Goal: Use online tool/utility: Utilize a website feature to perform a specific function

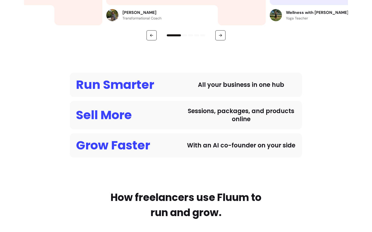
scroll to position [356, 0]
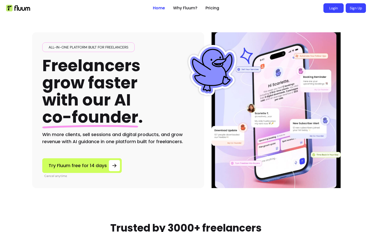
click at [336, 11] on link "Login" at bounding box center [333, 8] width 20 height 10
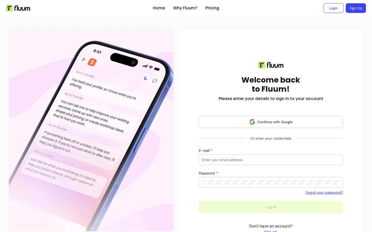
click at [221, 164] on div at bounding box center [271, 160] width 138 height 10
type input "[EMAIL_ADDRESS]"
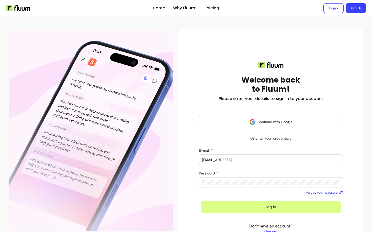
click at [229, 208] on button "Log in" at bounding box center [271, 208] width 140 height 12
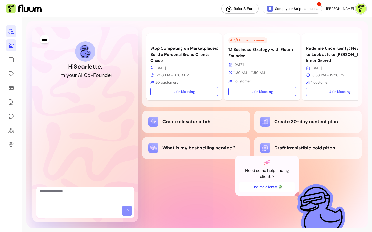
click at [12, 43] on icon at bounding box center [11, 45] width 5 height 5
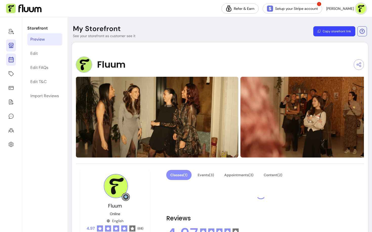
click at [14, 62] on icon at bounding box center [11, 60] width 6 height 6
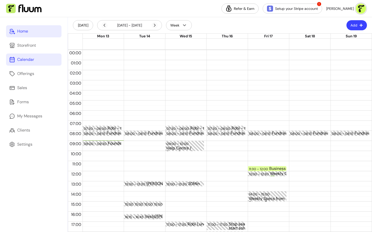
click at [32, 36] on link "Home" at bounding box center [33, 31] width 55 height 12
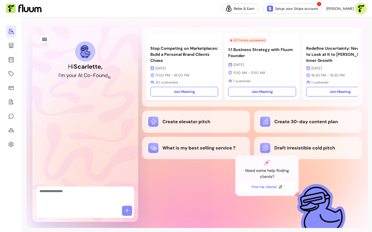
click at [77, 197] on textarea "Ask me anything..." at bounding box center [85, 196] width 92 height 15
click at [176, 125] on div "Create elevator pitch" at bounding box center [196, 122] width 96 height 10
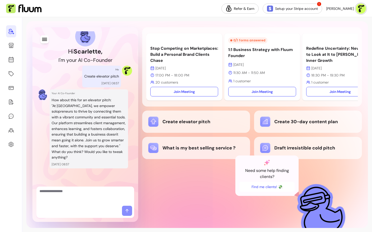
click at [88, 112] on p ""At Fluum, we empower solopreneurs to thrive by connecting them with a vibrant …" at bounding box center [89, 126] width 74 height 46
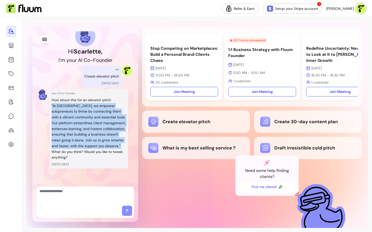
click at [88, 112] on p ""At Fluum, we empower solopreneurs to thrive by connecting them with a vibrant …" at bounding box center [89, 126] width 74 height 46
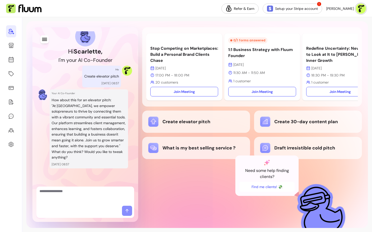
click at [92, 205] on div at bounding box center [85, 196] width 98 height 19
type textarea "**********"
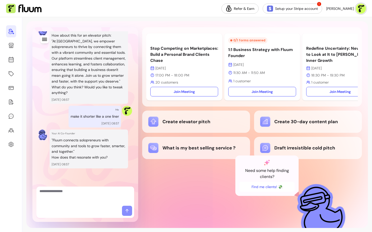
click at [207, 196] on div "Stop Competing on Marketplaces: Build a Personal Brand Clients Chase [DATE] 17:…" at bounding box center [251, 124] width 219 height 195
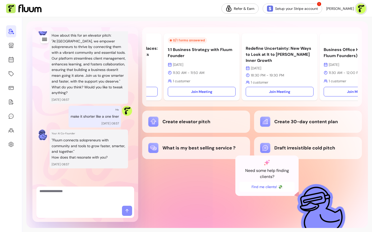
scroll to position [0, 0]
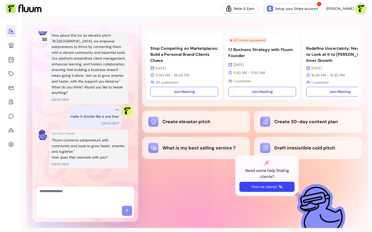
click at [277, 186] on button "Find me clients! 💸" at bounding box center [266, 187] width 55 height 10
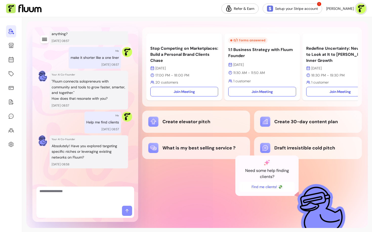
click at [66, 194] on textarea "Ask me anything..." at bounding box center [85, 196] width 92 height 15
type textarea "**"
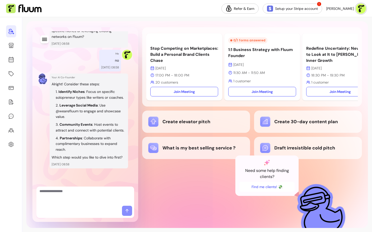
scroll to position [275, 0]
click at [68, 109] on li "Leverage Social Media : Use @wearefluum to engage and showcase value." at bounding box center [91, 111] width 70 height 17
click at [66, 111] on li "Leverage Social Media : Use @wearefluum to engage and showcase value." at bounding box center [91, 111] width 70 height 17
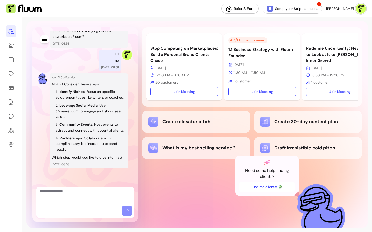
click at [68, 123] on strong "Community Events" at bounding box center [75, 124] width 33 height 5
click at [70, 139] on strong "Partnerships" at bounding box center [71, 138] width 22 height 5
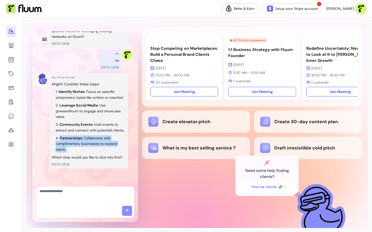
click at [70, 139] on strong "Partnerships" at bounding box center [71, 138] width 22 height 5
click at [73, 147] on li "Partnerships : Collaborate with complimentary businesses to expand reach." at bounding box center [91, 144] width 70 height 17
click at [68, 161] on p "Which step would you like to dive into first?" at bounding box center [89, 158] width 74 height 6
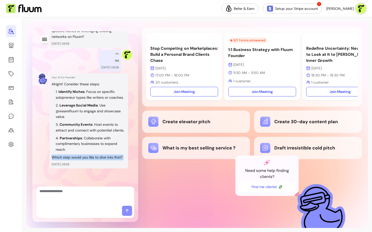
click at [68, 161] on p "Which step would you like to dive into first?" at bounding box center [89, 158] width 74 height 6
click at [74, 199] on textarea "Ask me anything..." at bounding box center [85, 196] width 92 height 15
type textarea "**********"
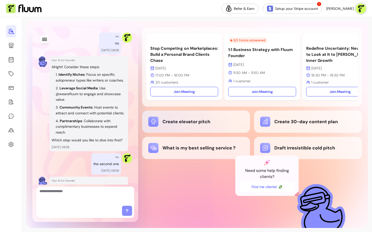
scroll to position [415, 0]
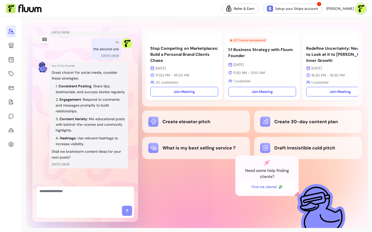
click at [71, 205] on div at bounding box center [85, 196] width 98 height 19
click at [11, 77] on icon at bounding box center [11, 74] width 6 height 6
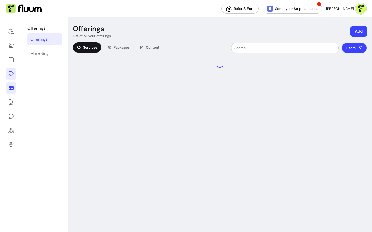
click at [11, 93] on link at bounding box center [11, 88] width 10 height 12
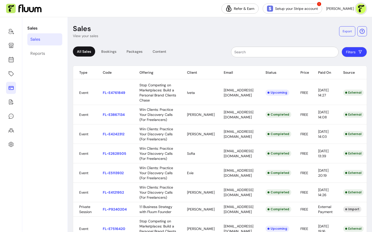
click at [346, 70] on th "Source" at bounding box center [352, 72] width 30 height 13
click at [41, 56] on div "Reports" at bounding box center [37, 54] width 15 height 6
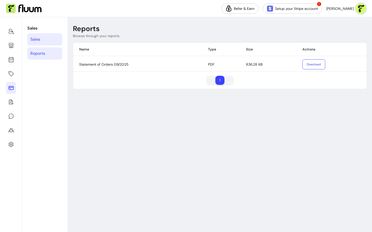
click at [40, 37] on link "Sales" at bounding box center [44, 39] width 35 height 12
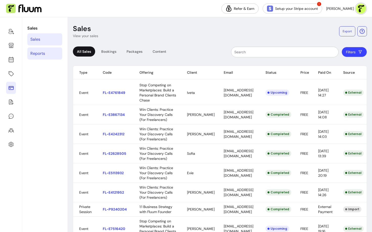
click at [34, 54] on div "Reports" at bounding box center [37, 54] width 15 height 6
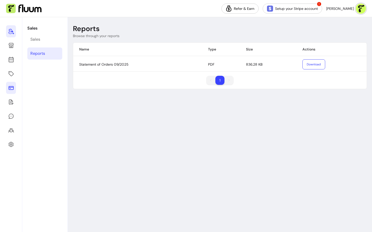
click at [8, 35] on link at bounding box center [11, 31] width 10 height 12
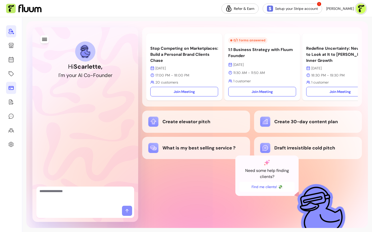
click at [12, 90] on icon at bounding box center [11, 88] width 6 height 6
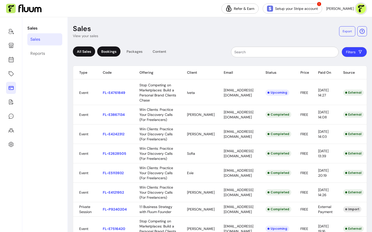
click at [112, 51] on div "Bookings" at bounding box center [108, 52] width 23 height 10
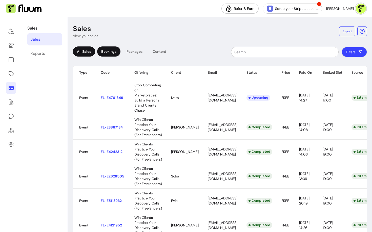
click at [91, 51] on div "All Sales" at bounding box center [84, 52] width 22 height 10
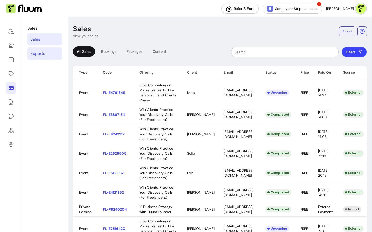
click at [40, 53] on div "Reports" at bounding box center [37, 54] width 15 height 6
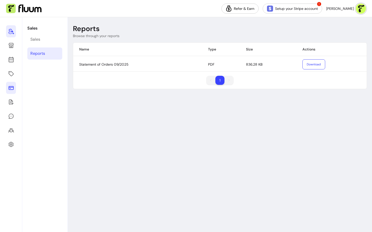
click at [10, 28] on link at bounding box center [11, 31] width 10 height 12
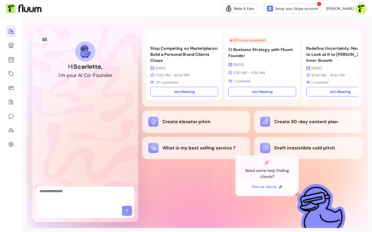
click at [108, 194] on textarea "Ask me anything..." at bounding box center [85, 196] width 92 height 15
type textarea "**********"
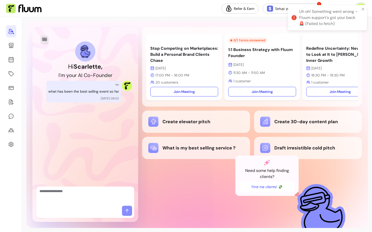
click at [47, 39] on icon "button" at bounding box center [44, 39] width 5 height 3
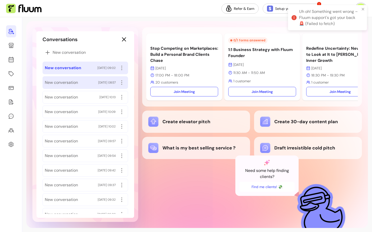
click at [65, 84] on span "New conversation" at bounding box center [61, 83] width 33 height 6
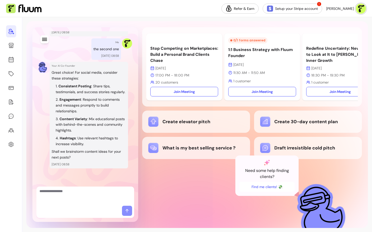
scroll to position [405, 0]
click at [45, 39] on icon "button" at bounding box center [44, 39] width 5 height 3
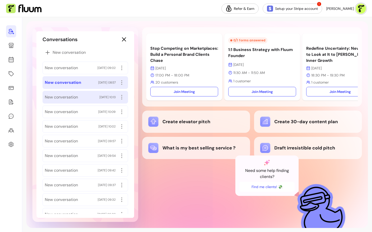
click at [63, 98] on span "New conversation" at bounding box center [61, 97] width 33 height 6
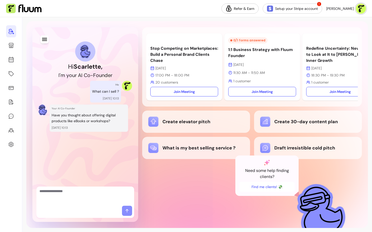
click at [47, 37] on icon "button" at bounding box center [44, 39] width 6 height 6
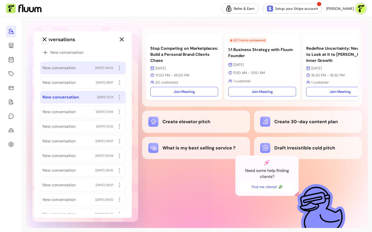
click at [65, 69] on span "New conversation" at bounding box center [58, 68] width 33 height 6
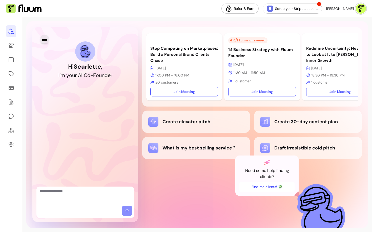
click at [41, 39] on button "button" at bounding box center [44, 39] width 8 height 8
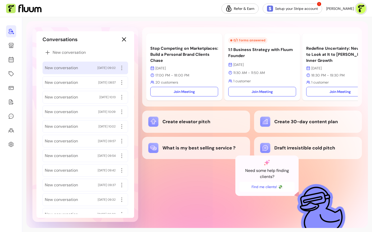
click at [69, 72] on div "New conversation 13/10/2025 09:02" at bounding box center [84, 68] width 85 height 13
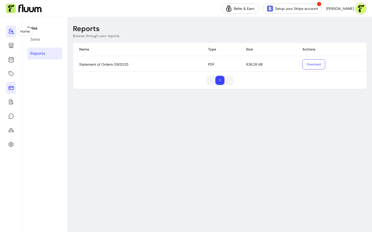
click at [11, 30] on icon at bounding box center [11, 31] width 6 height 6
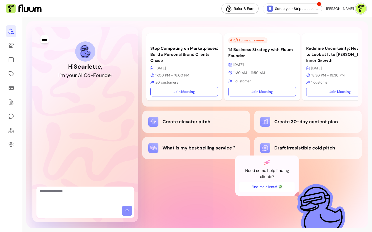
click at [224, 171] on div "Stop Competing on Marketplaces: Build a Personal Brand Clients Chase [DATE] 17:…" at bounding box center [251, 124] width 219 height 195
click at [11, 45] on icon at bounding box center [11, 45] width 6 height 6
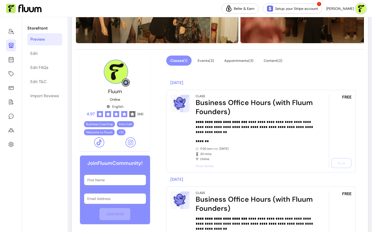
scroll to position [122, 0]
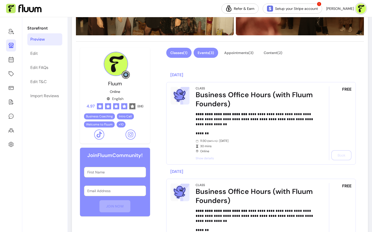
click at [207, 54] on button "Events ( 3 )" at bounding box center [205, 53] width 25 height 10
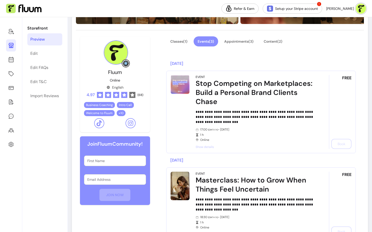
scroll to position [0, 0]
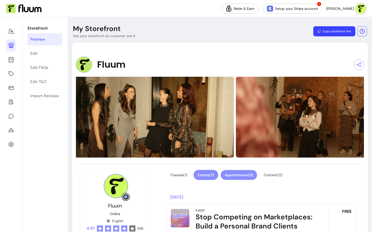
click at [231, 171] on button "Appointments ( 3 )" at bounding box center [238, 175] width 36 height 10
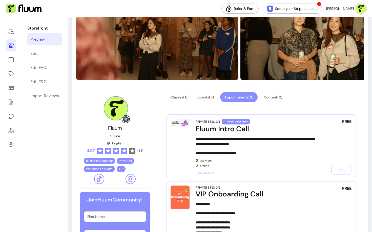
scroll to position [79, 0]
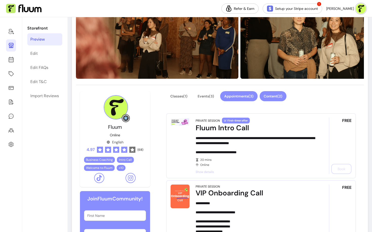
click at [275, 96] on button "Content ( 2 )" at bounding box center [272, 96] width 27 height 10
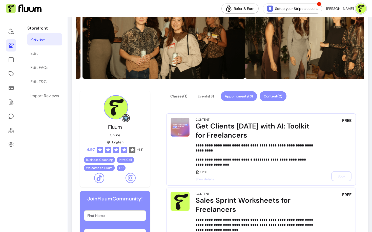
click at [243, 97] on button "Appointments ( 3 )" at bounding box center [238, 97] width 36 height 10
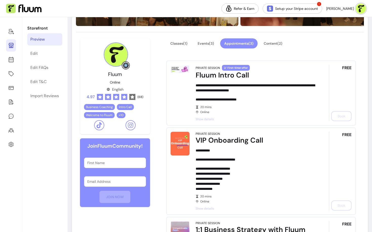
scroll to position [69, 0]
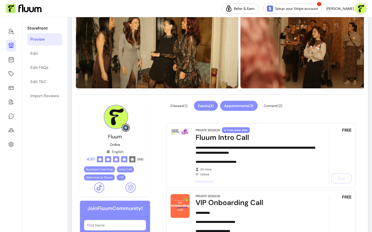
click at [205, 106] on button "Events ( 3 )" at bounding box center [206, 106] width 24 height 10
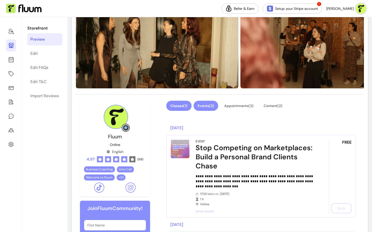
click at [183, 105] on button "Classes ( 1 )" at bounding box center [178, 106] width 25 height 10
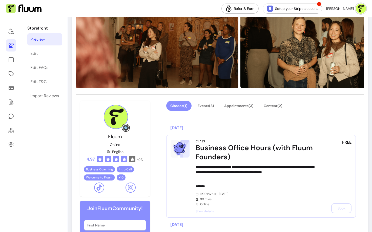
click at [17, 61] on div at bounding box center [11, 124] width 22 height 215
click at [12, 61] on icon at bounding box center [11, 40] width 86 height 72
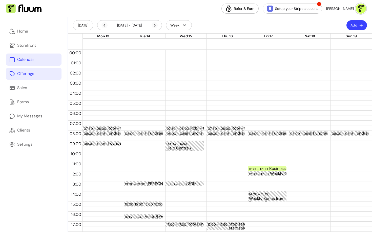
click at [22, 68] on link "Offerings" at bounding box center [33, 74] width 55 height 12
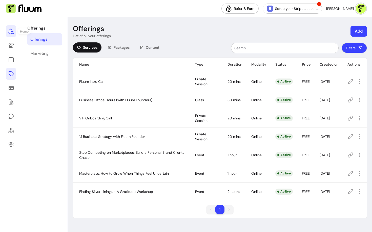
click at [15, 33] on link at bounding box center [11, 31] width 10 height 12
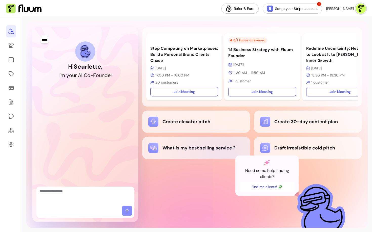
click at [226, 152] on div "What is my best selling service ?" at bounding box center [196, 148] width 96 height 10
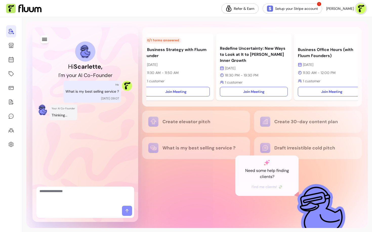
scroll to position [0, 89]
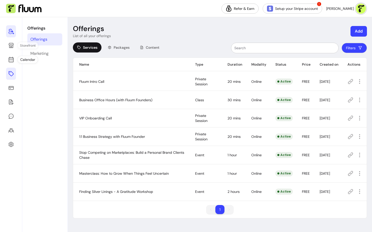
click at [13, 34] on icon at bounding box center [11, 32] width 6 height 6
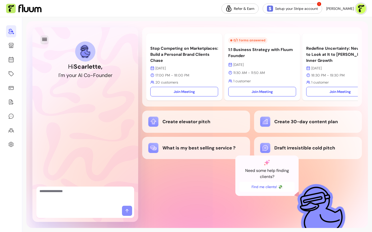
click at [45, 42] on button "button" at bounding box center [44, 39] width 8 height 8
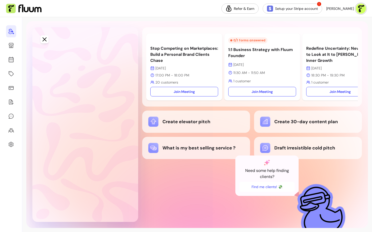
click at [53, 69] on span "New conversation" at bounding box center [60, 68] width 33 height 6
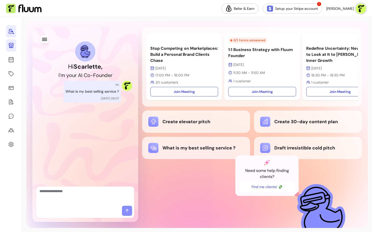
click at [12, 46] on icon at bounding box center [11, 45] width 5 height 5
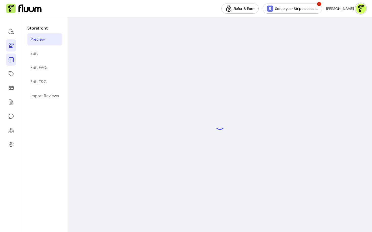
click at [14, 58] on link at bounding box center [11, 60] width 10 height 12
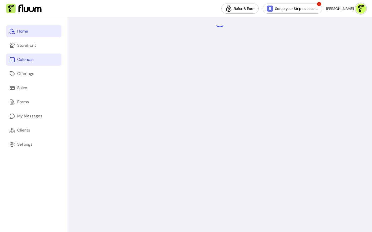
click at [14, 35] on link "Home" at bounding box center [33, 31] width 55 height 12
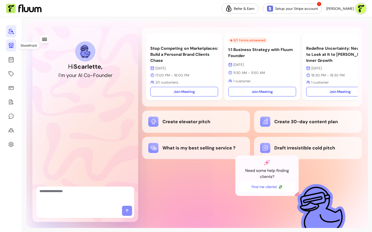
click at [12, 49] on link at bounding box center [11, 45] width 10 height 12
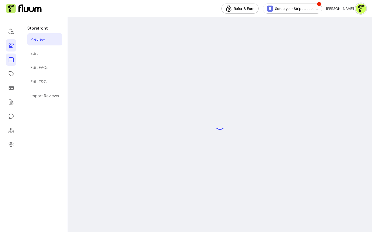
click at [10, 58] on icon at bounding box center [11, 60] width 6 height 6
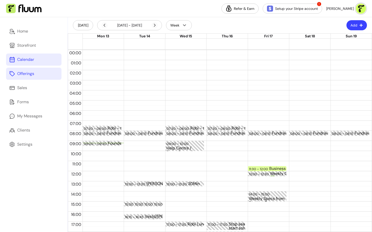
click at [26, 75] on div "Offerings" at bounding box center [25, 74] width 17 height 6
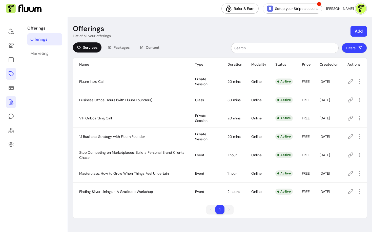
click at [10, 99] on icon at bounding box center [11, 102] width 6 height 6
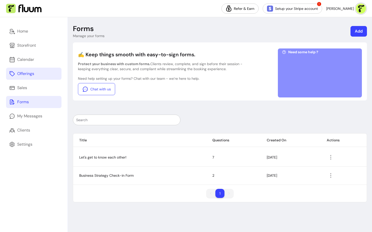
click at [86, 29] on p "Forms" at bounding box center [83, 28] width 21 height 9
click at [105, 35] on header "Forms Manage your forms Add" at bounding box center [220, 31] width 294 height 14
drag, startPoint x: 105, startPoint y: 35, endPoint x: 70, endPoint y: 35, distance: 35.9
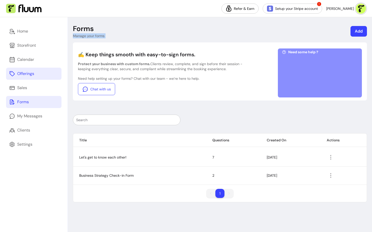
click at [70, 35] on div "Forms Manage your forms Add ✍️ Keep things smooth with easy-to-sign forms. Prot…" at bounding box center [220, 124] width 304 height 215
click at [22, 35] on link "Home" at bounding box center [33, 31] width 55 height 12
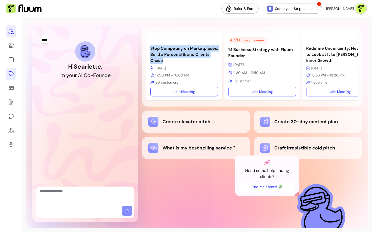
drag, startPoint x: 165, startPoint y: 61, endPoint x: 149, endPoint y: 49, distance: 20.0
click at [149, 49] on div "Stop Competing on Marketplaces: Build a Personal Brand Clients Chase 22 Oct 17:…" at bounding box center [184, 66] width 76 height 67
click at [169, 50] on p "Stop Competing on Marketplaces: Build a Personal Brand Clients Chase" at bounding box center [184, 55] width 68 height 18
drag, startPoint x: 169, startPoint y: 61, endPoint x: 143, endPoint y: 47, distance: 30.1
click at [143, 46] on div "Stop Competing on Marketplaces: Build a Personal Brand Clients Chase 22 Oct 17:…" at bounding box center [251, 66] width 219 height 79
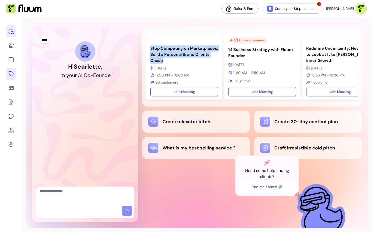
click at [175, 61] on p "Stop Competing on Marketplaces: Build a Personal Brand Clients Chase" at bounding box center [184, 55] width 68 height 18
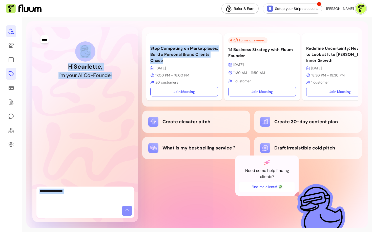
drag, startPoint x: 175, startPoint y: 61, endPoint x: 136, endPoint y: 41, distance: 44.3
click at [136, 41] on div "Hi Scarlette , I ' m y o u r A I C o - F o u n d e r Stop Competing on Marketpl…" at bounding box center [196, 124] width 341 height 207
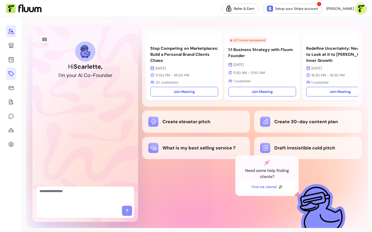
click at [158, 52] on p "Stop Competing on Marketplaces: Build a Personal Brand Clients Chase" at bounding box center [184, 55] width 68 height 18
drag, startPoint x: 166, startPoint y: 57, endPoint x: 150, endPoint y: 48, distance: 19.0
click at [150, 48] on div "Stop Competing on Marketplaces: Build a Personal Brand Clients Chase 22 Oct 17:…" at bounding box center [184, 66] width 76 height 67
click at [159, 56] on p "Stop Competing on Marketplaces: Build a Personal Brand Clients Chase" at bounding box center [184, 55] width 68 height 18
drag, startPoint x: 165, startPoint y: 61, endPoint x: 150, endPoint y: 48, distance: 19.6
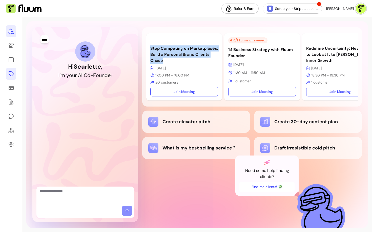
click at [150, 48] on p "Stop Competing on Marketplaces: Build a Personal Brand Clients Chase" at bounding box center [184, 55] width 68 height 18
click at [9, 73] on icon at bounding box center [11, 74] width 6 height 6
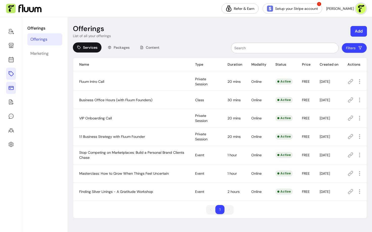
click at [11, 91] on icon at bounding box center [11, 88] width 6 height 6
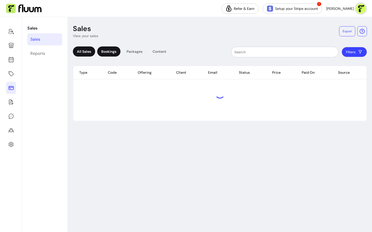
click at [112, 52] on div "Bookings" at bounding box center [108, 52] width 23 height 10
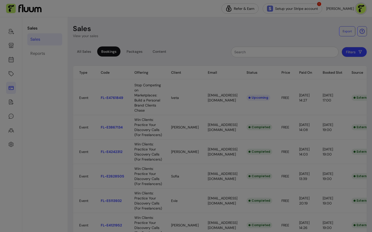
click at [329, 93] on body "Refer & Earn Setup your Stripe account ! Scarlette G. Sales Sales Reports Sales…" at bounding box center [186, 116] width 372 height 232
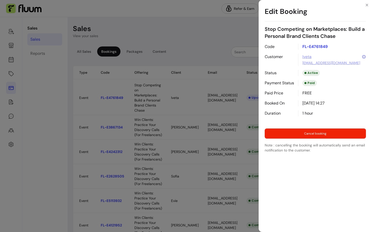
click at [314, 81] on div "Paid" at bounding box center [309, 83] width 14 height 6
click at [202, 95] on div "Edit Booking Stop Competing on Marketplaces: Build a Personal Brand Clients Cha…" at bounding box center [186, 116] width 372 height 232
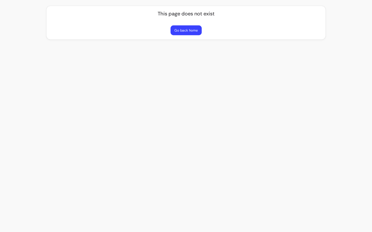
click at [187, 29] on button "Go back home" at bounding box center [185, 31] width 31 height 10
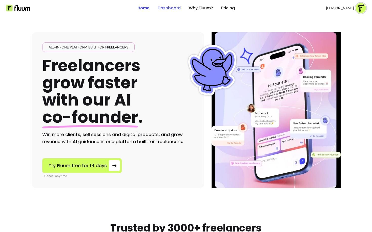
click at [166, 10] on link "Dashboard" at bounding box center [169, 8] width 23 height 6
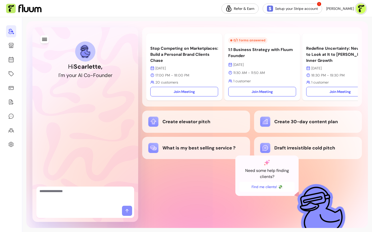
click at [357, 7] on img at bounding box center [361, 9] width 10 height 10
click at [219, 178] on div "Stop Competing on Marketplaces: Build a Personal Brand Clients Chase [DATE] 17:…" at bounding box center [251, 124] width 219 height 195
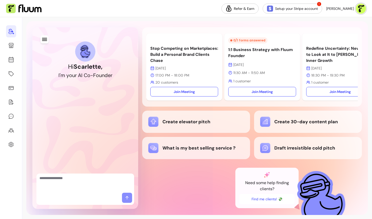
click at [73, 177] on textarea "Ask me anything..." at bounding box center [85, 183] width 92 height 15
click at [93, 187] on textarea "Ask me anything..." at bounding box center [85, 183] width 92 height 15
click at [74, 181] on textarea "Ask me anything..." at bounding box center [85, 183] width 92 height 15
click at [9, 75] on icon at bounding box center [11, 74] width 6 height 6
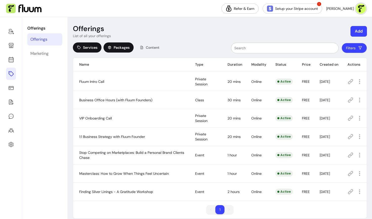
click at [112, 48] on div "Packages" at bounding box center [118, 47] width 30 height 10
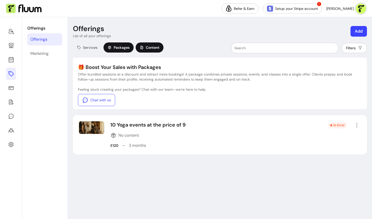
click at [145, 47] on div "Content" at bounding box center [150, 47] width 28 height 10
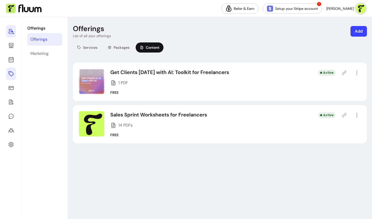
click at [11, 31] on icon at bounding box center [11, 31] width 6 height 6
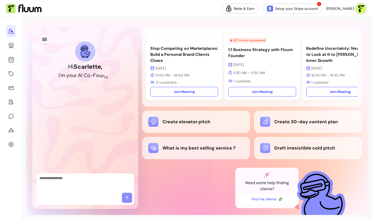
click at [104, 187] on textarea "Ask me anything..." at bounding box center [85, 183] width 92 height 15
click at [64, 179] on textarea "**********" at bounding box center [85, 183] width 92 height 15
click at [89, 179] on textarea "**********" at bounding box center [85, 183] width 92 height 15
type textarea "**********"
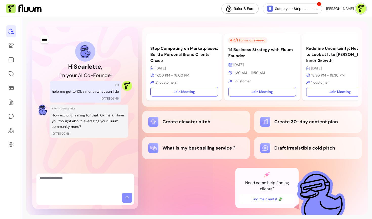
click at [70, 114] on p "How exciting, aiming for that 10k mark! Have you thought about leveraging your …" at bounding box center [89, 121] width 74 height 17
click at [80, 119] on p "How exciting, aiming for that 10k mark! Have you thought about leveraging your …" at bounding box center [89, 121] width 74 height 17
click at [74, 192] on div at bounding box center [85, 183] width 98 height 19
type textarea "**********"
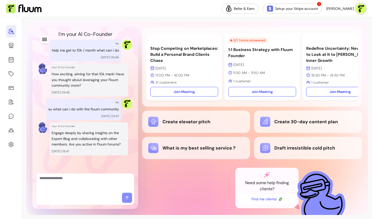
scroll to position [40, 0]
click at [81, 183] on textarea "Ask me anything..." at bounding box center [85, 183] width 92 height 15
click at [79, 136] on p "Engage deeply by sharing insights on the Expert Blog and collaborating with oth…" at bounding box center [89, 139] width 74 height 17
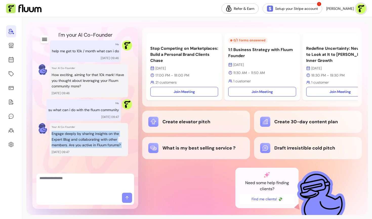
click at [79, 136] on p "Engage deeply by sharing insights on the Expert Blog and collaborating with oth…" at bounding box center [89, 139] width 74 height 17
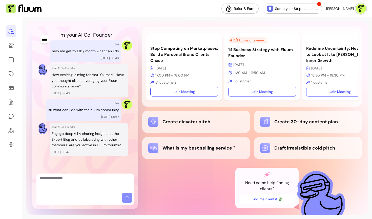
click at [71, 198] on div at bounding box center [85, 199] width 98 height 12
click at [69, 184] on textarea "Ask me anything..." at bounding box center [85, 183] width 92 height 15
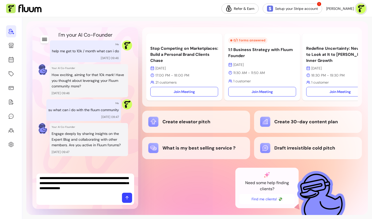
type textarea "**********"
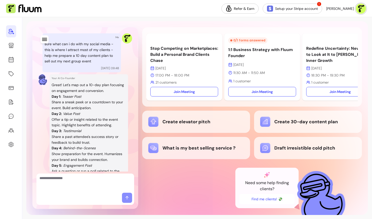
scroll to position [164, 0]
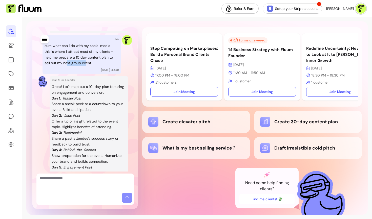
drag, startPoint x: 66, startPoint y: 64, endPoint x: 86, endPoint y: 64, distance: 20.0
click at [86, 64] on p "sure what can i do with my social media - this is where I attract most of my cl…" at bounding box center [82, 54] width 74 height 23
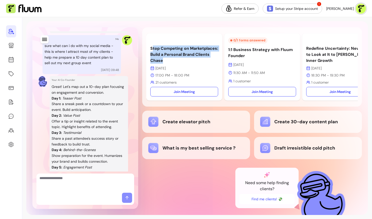
drag, startPoint x: 152, startPoint y: 49, endPoint x: 173, endPoint y: 60, distance: 24.3
click at [173, 61] on p "Stop Competing on Marketplaces: Build a Personal Brand Clients Chase" at bounding box center [184, 55] width 68 height 18
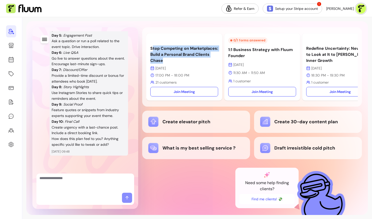
scroll to position [295, 0]
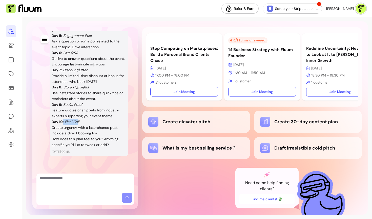
drag, startPoint x: 61, startPoint y: 121, endPoint x: 77, endPoint y: 121, distance: 15.7
click at [77, 121] on p "Day 10: Final Call Create urgency with a last-chance post. Include a direct boo…" at bounding box center [89, 127] width 74 height 17
click at [58, 128] on p "Day 10: Final Call Create urgency with a last-chance post. Include a direct boo…" at bounding box center [89, 127] width 74 height 17
click at [73, 137] on p "How does this plan feel to you? Anything specific you'd like to tweak or add?" at bounding box center [89, 142] width 74 height 12
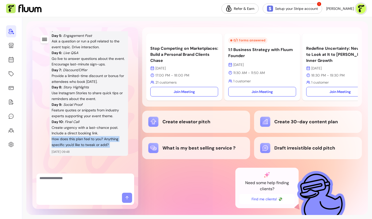
click at [73, 137] on p "How does this plan feel to you? Anything specific you'd like to tweak or add?" at bounding box center [89, 142] width 74 height 12
click at [82, 177] on textarea "Ask me anything..." at bounding box center [85, 183] width 92 height 15
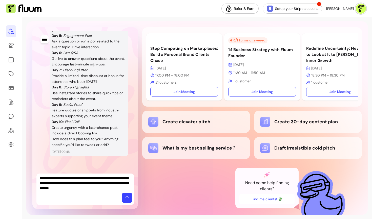
type textarea "**********"
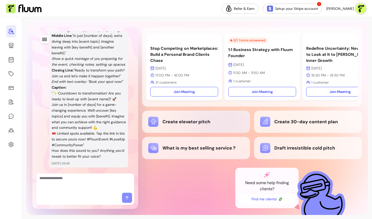
scroll to position [550, 0]
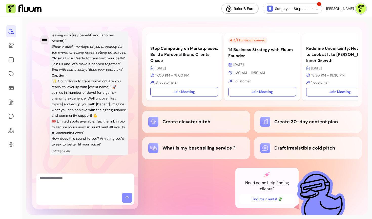
click at [46, 38] on icon "button" at bounding box center [44, 39] width 6 height 6
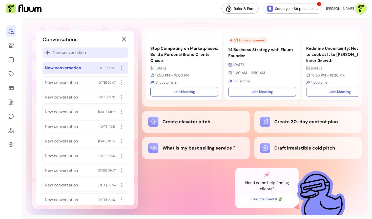
click at [60, 55] on span "New conversation" at bounding box center [69, 53] width 33 height 6
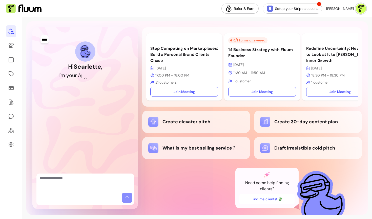
click at [74, 183] on textarea "Ask me anything..." at bounding box center [85, 183] width 92 height 15
click at [62, 184] on textarea "Ask me anything..." at bounding box center [85, 183] width 92 height 15
type textarea "*"
type textarea "**********"
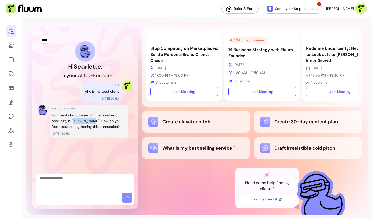
drag, startPoint x: 74, startPoint y: 120, endPoint x: 90, endPoint y: 121, distance: 16.2
click at [90, 121] on p "Your best client, based on the number of bookings, is [PERSON_NAME]. How do you…" at bounding box center [89, 121] width 74 height 17
drag, startPoint x: 103, startPoint y: 126, endPoint x: 82, endPoint y: 122, distance: 21.2
click at [82, 122] on p "Your best client, based on the number of bookings, is [PERSON_NAME]. How do you…" at bounding box center [89, 121] width 74 height 17
click at [95, 124] on p "Your best client, based on the number of bookings, is [PERSON_NAME]. How do you…" at bounding box center [89, 121] width 74 height 17
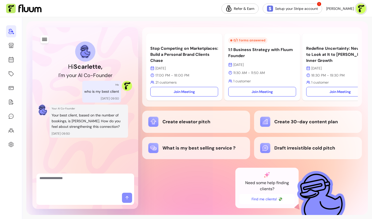
click at [72, 120] on p "Your best client, based on the number of bookings, is [PERSON_NAME]. How do you…" at bounding box center [89, 121] width 74 height 17
click at [73, 184] on textarea "Ask me anything..." at bounding box center [85, 183] width 92 height 15
type textarea "***"
click at [13, 45] on icon at bounding box center [11, 45] width 5 height 5
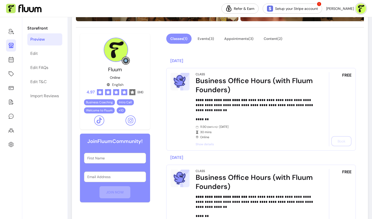
scroll to position [138, 0]
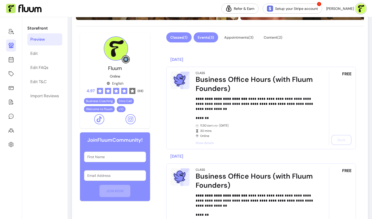
click at [217, 39] on button "Events ( 3 )" at bounding box center [205, 37] width 25 height 10
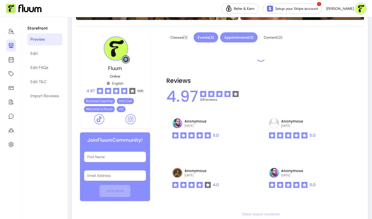
click at [234, 41] on button "Appointments ( 3 )" at bounding box center [238, 37] width 37 height 10
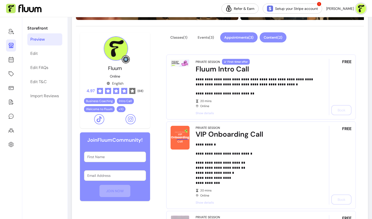
click at [277, 37] on button "Content ( 2 )" at bounding box center [272, 37] width 27 height 10
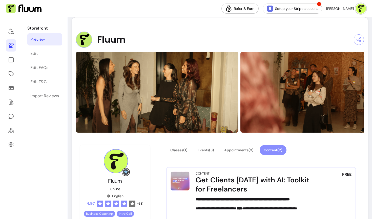
scroll to position [24, 0]
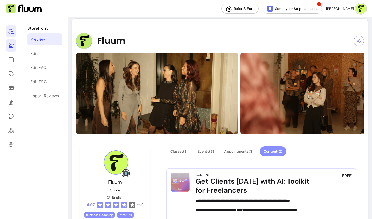
click at [10, 29] on icon at bounding box center [11, 31] width 6 height 6
